Goal: Transaction & Acquisition: Purchase product/service

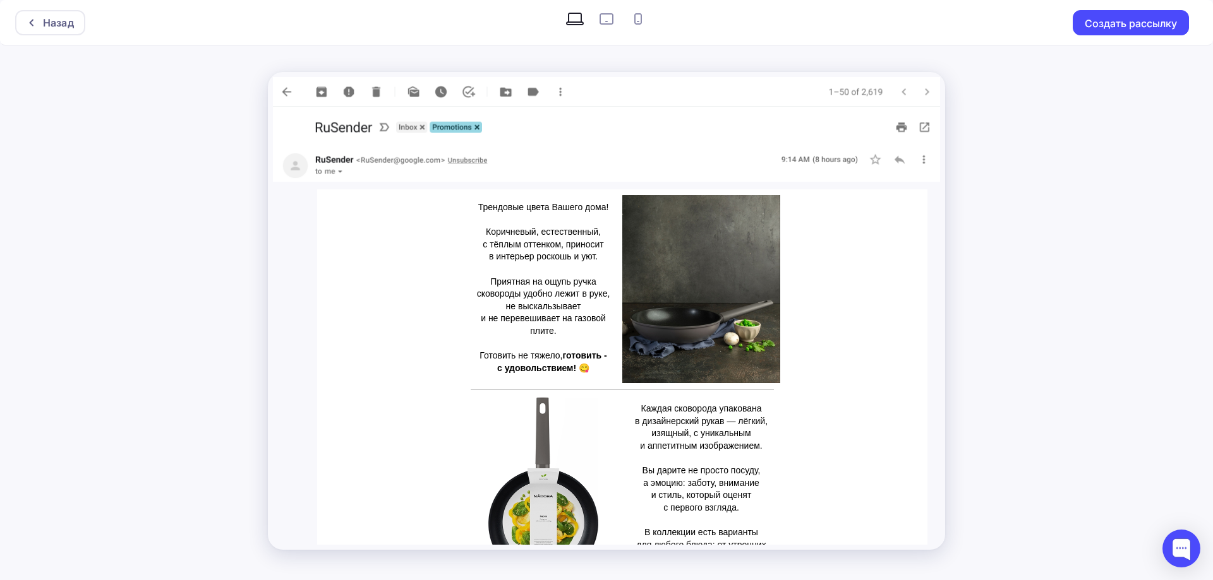
scroll to position [632, 0]
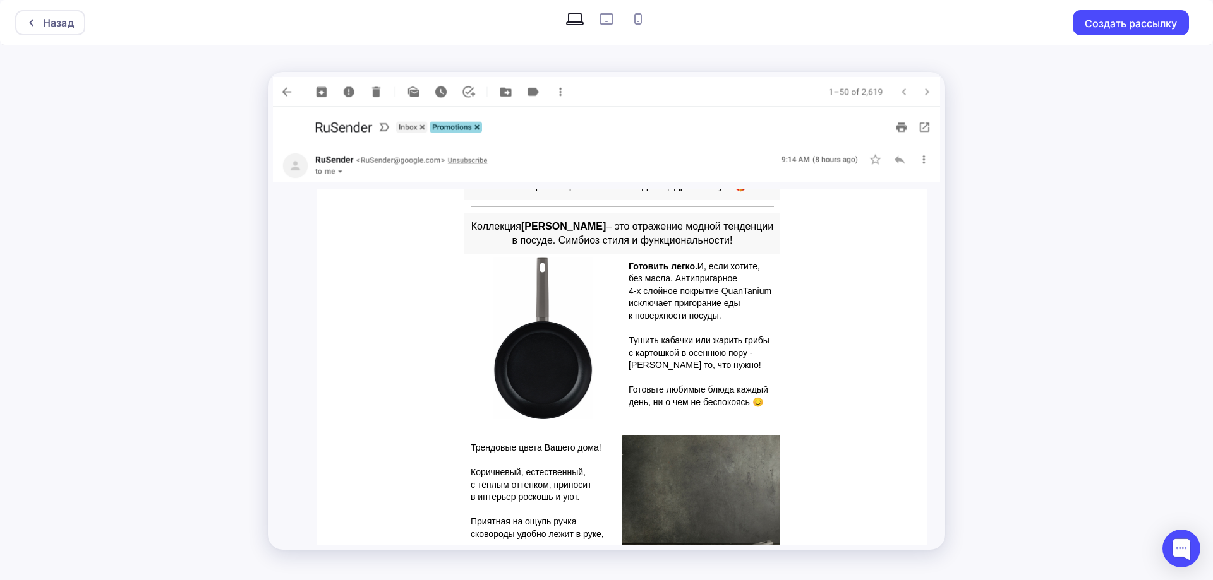
scroll to position [379, 0]
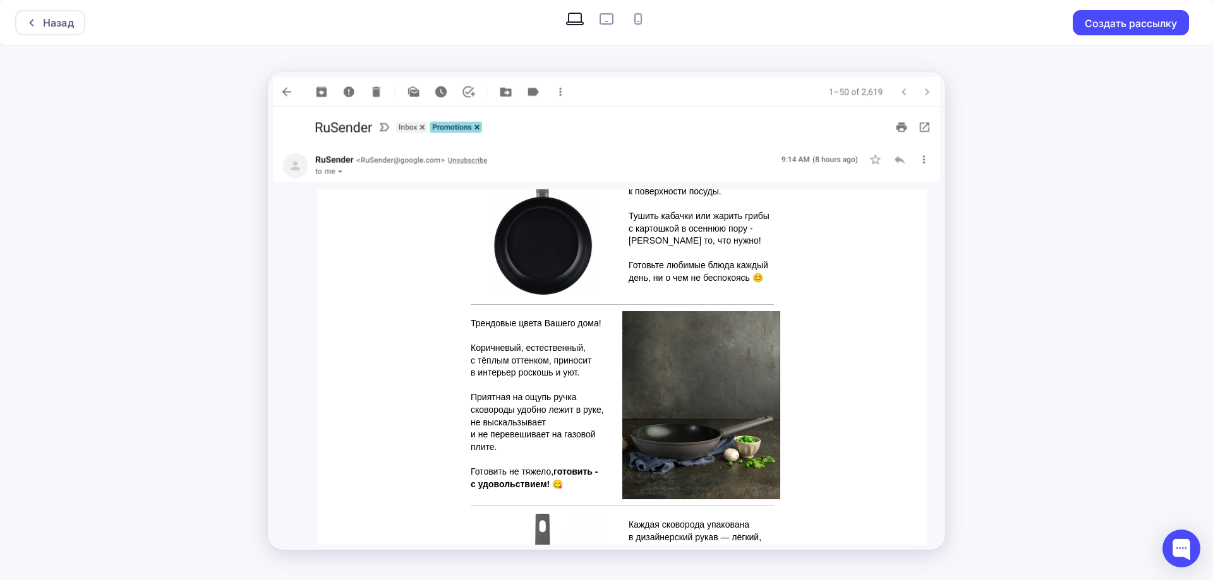
scroll to position [442, 0]
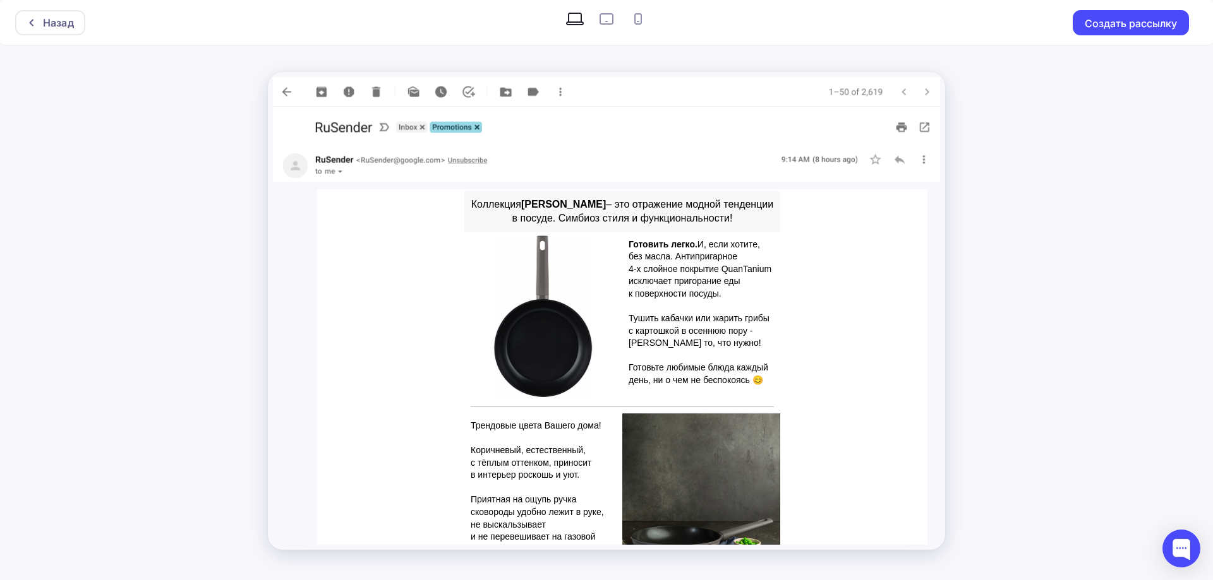
scroll to position [316, 0]
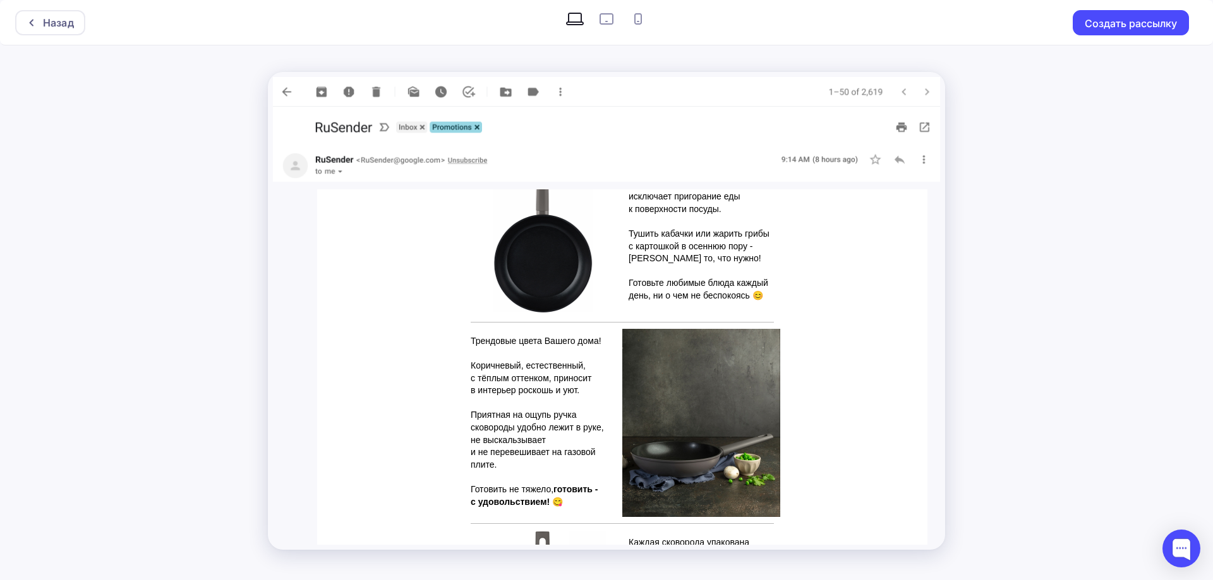
scroll to position [442, 0]
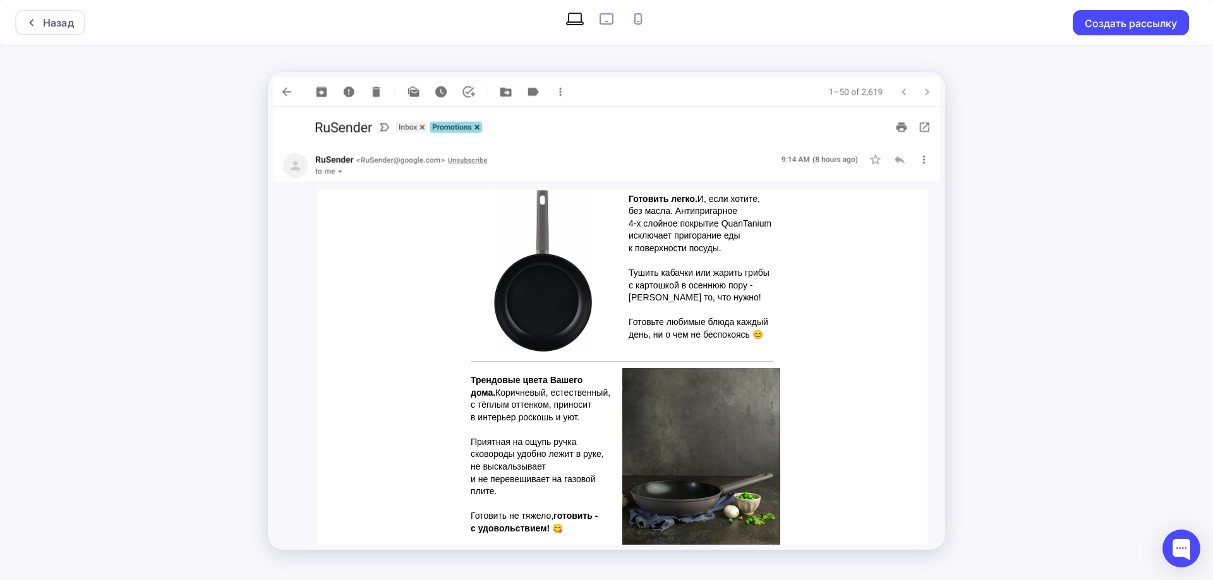
scroll to position [379, 0]
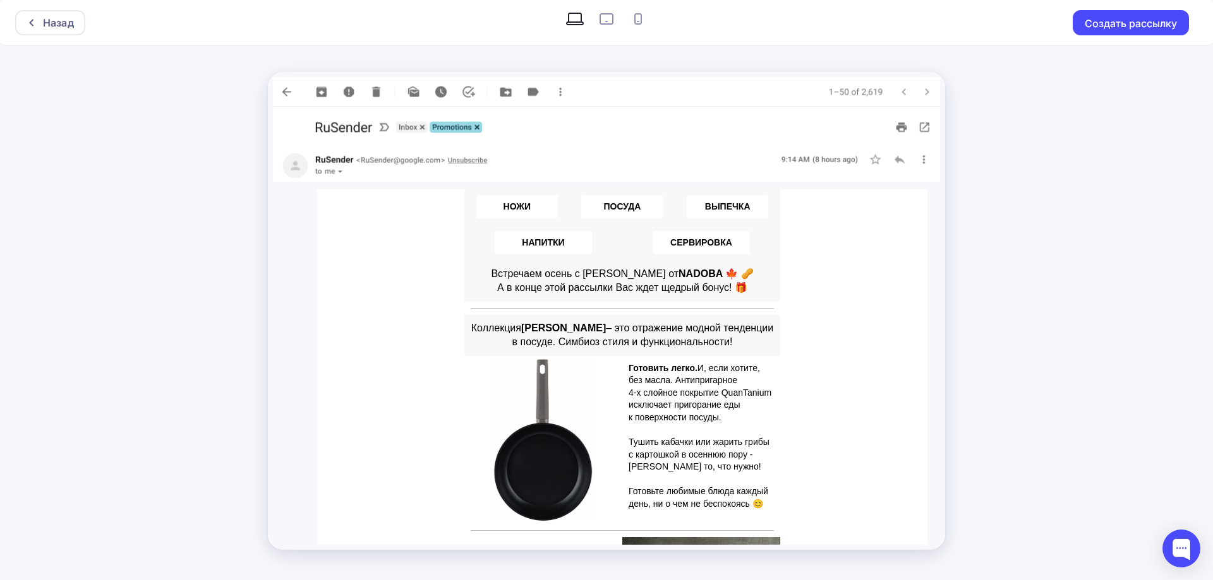
scroll to position [189, 0]
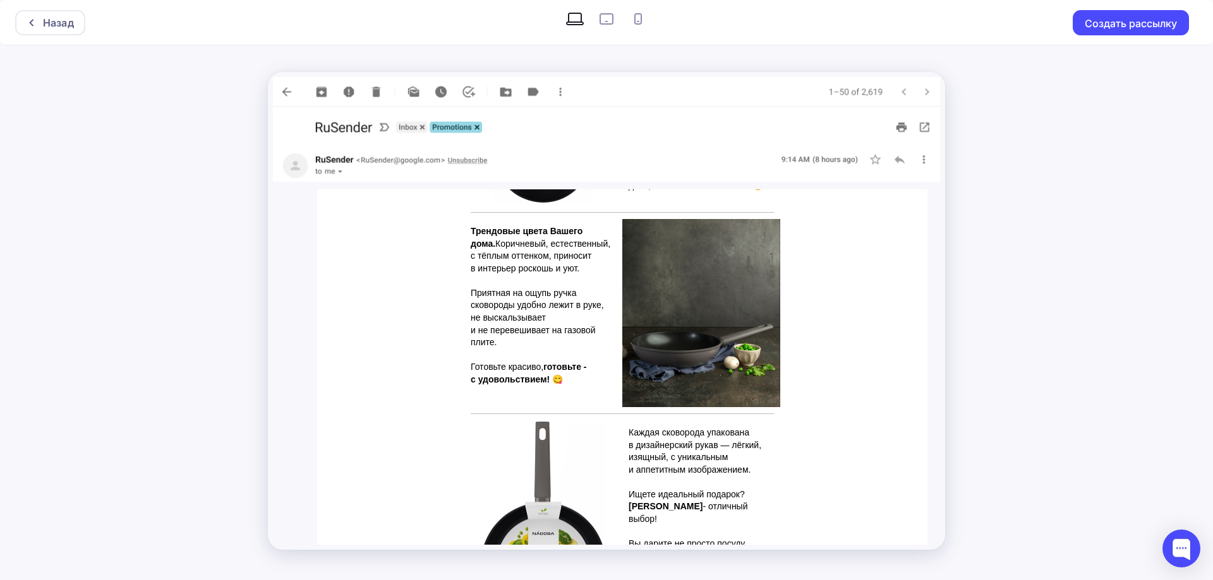
scroll to position [505, 0]
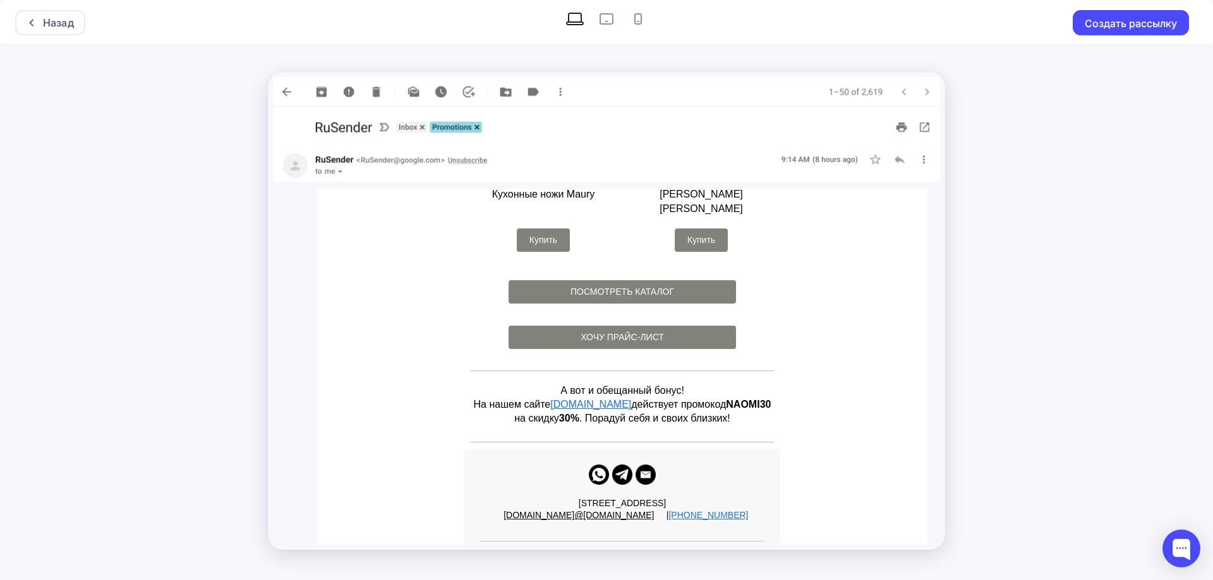
scroll to position [1290, 0]
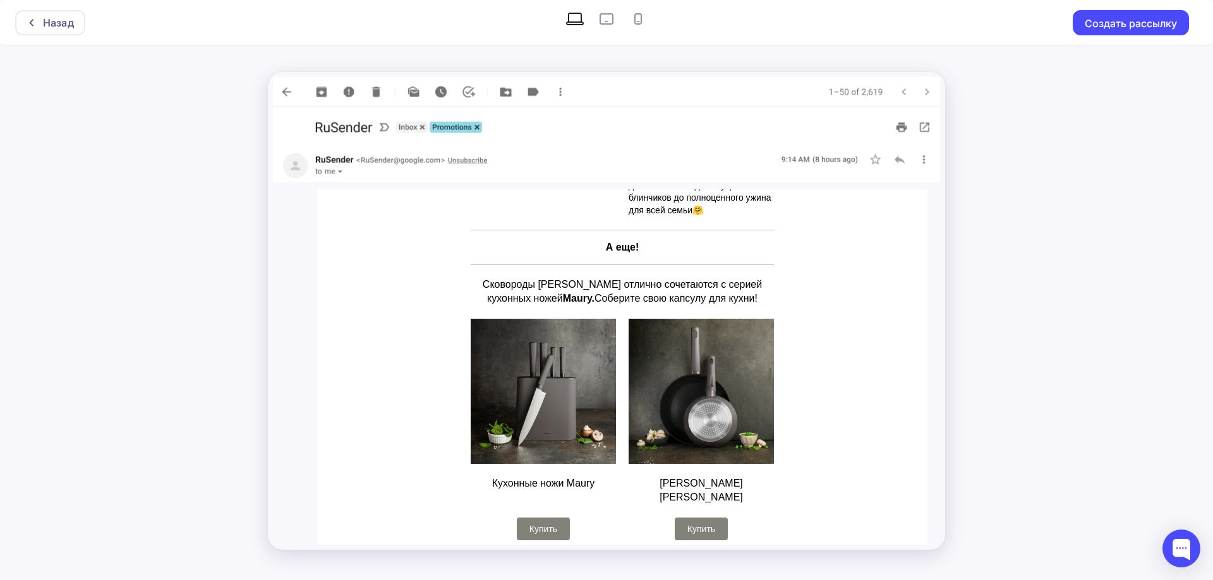
scroll to position [1011, 0]
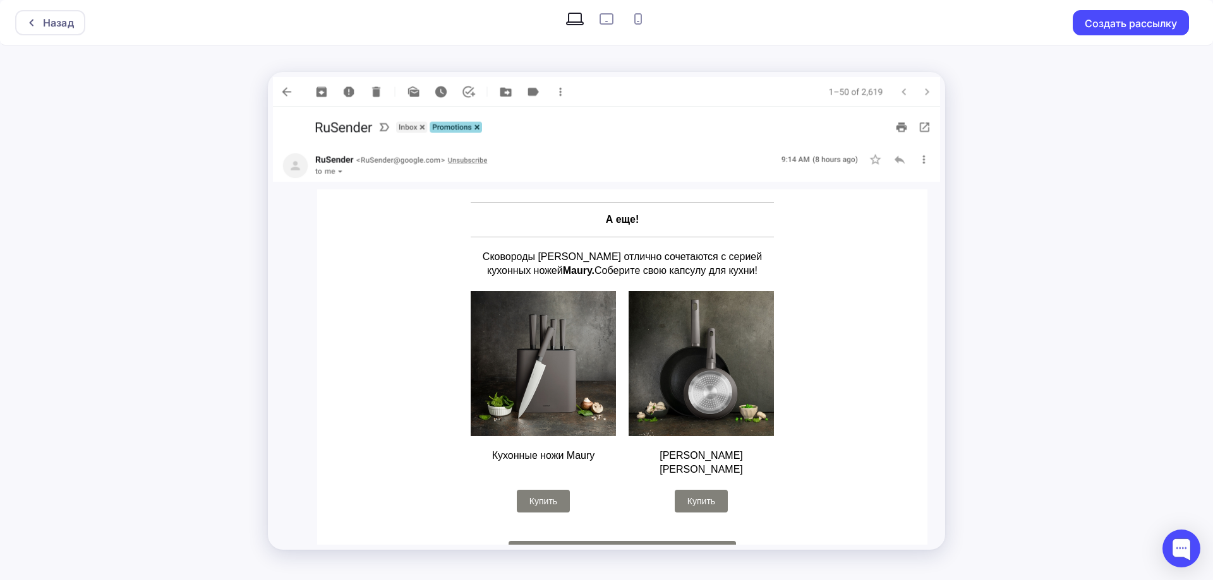
click at [603, 541] on span "ПОСМОТРЕТЬ КАТАЛОГ" at bounding box center [621, 552] width 227 height 23
click at [519, 490] on span "Купить" at bounding box center [543, 501] width 53 height 23
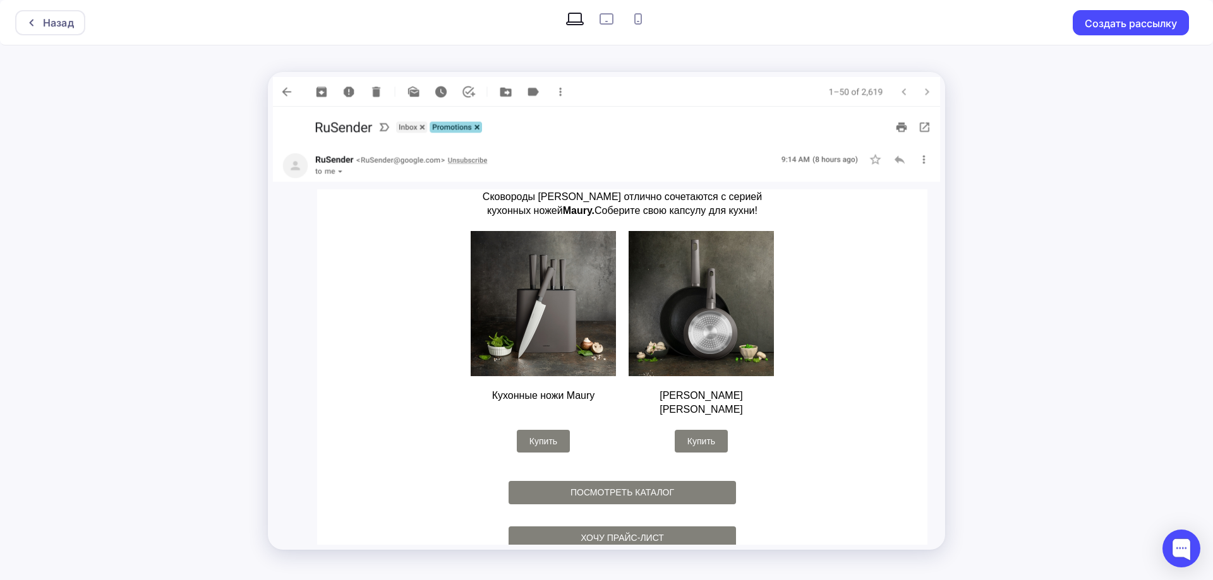
scroll to position [1106, 0]
